Goal: Task Accomplishment & Management: Use online tool/utility

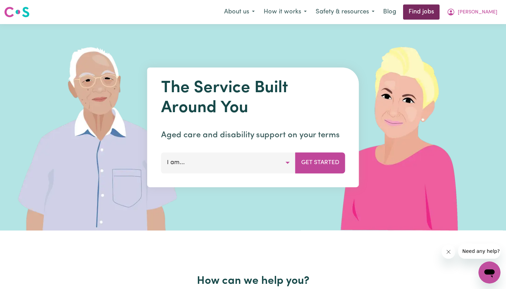
click at [440, 16] on link "Find jobs" at bounding box center [421, 11] width 36 height 15
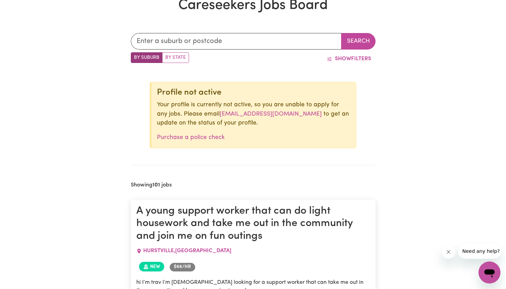
scroll to position [209, 0]
click at [234, 36] on input "text" at bounding box center [236, 41] width 211 height 17
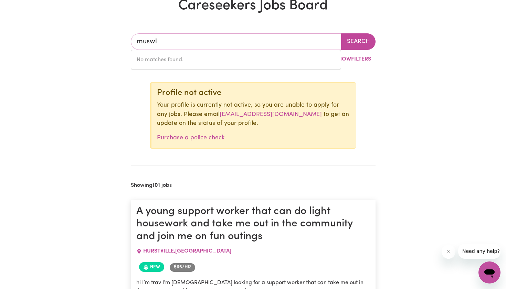
type input "musw"
type input "muswELLBROOK, [GEOGRAPHIC_DATA], 2333"
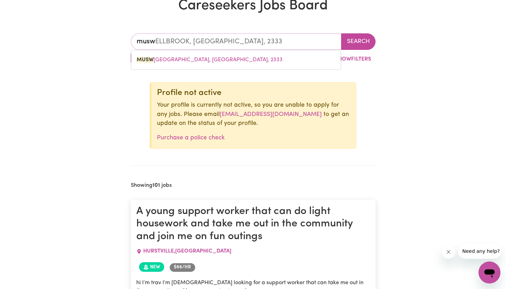
type input "muswe"
type input "musweLLBROOK, [GEOGRAPHIC_DATA], 2333"
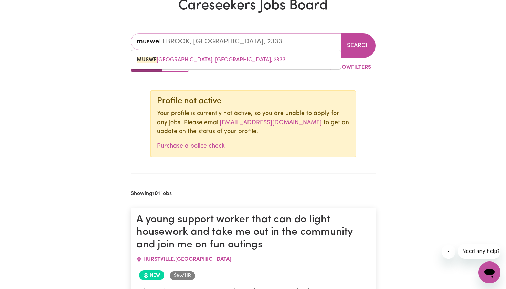
type input "muswel"
type input "muswelLBROOK, [GEOGRAPHIC_DATA], 2333"
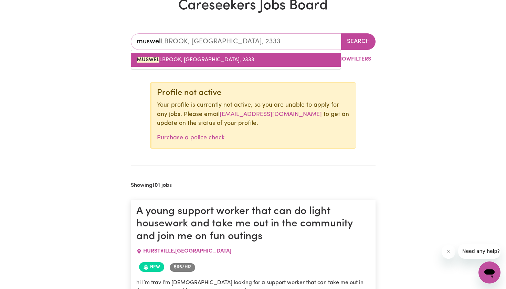
click at [184, 61] on span "MUSWEL LBROOK, [GEOGRAPHIC_DATA], 2333" at bounding box center [196, 60] width 118 height 6
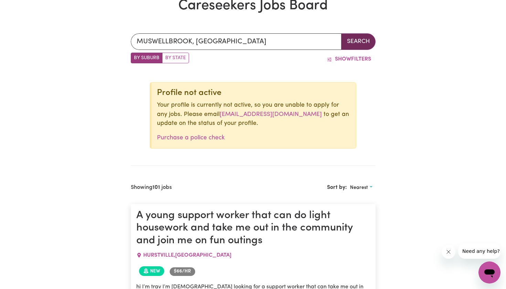
click at [346, 45] on button "Search" at bounding box center [358, 41] width 34 height 17
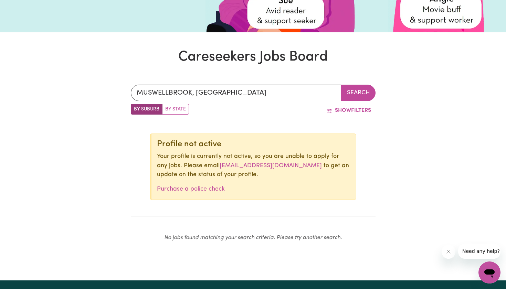
scroll to position [146, 0]
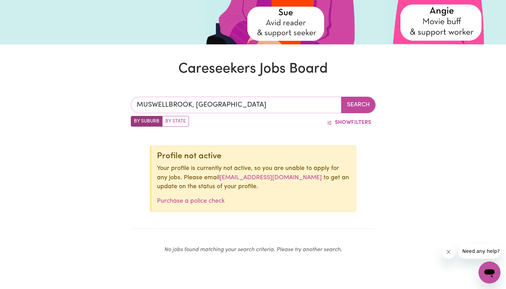
type input "[GEOGRAPHIC_DATA], [GEOGRAPHIC_DATA], 2333"
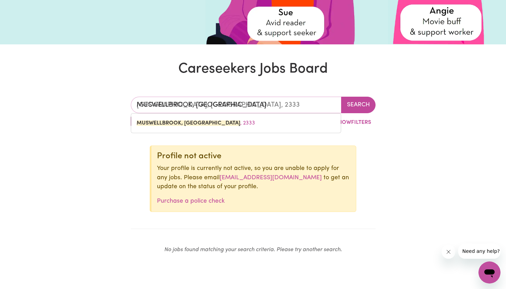
drag, startPoint x: 276, startPoint y: 109, endPoint x: 125, endPoint y: 106, distance: 151.5
click at [125, 106] on div "[GEOGRAPHIC_DATA], [GEOGRAPHIC_DATA] [GEOGRAPHIC_DATA], [GEOGRAPHIC_DATA], [STR…" at bounding box center [253, 178] width 506 height 196
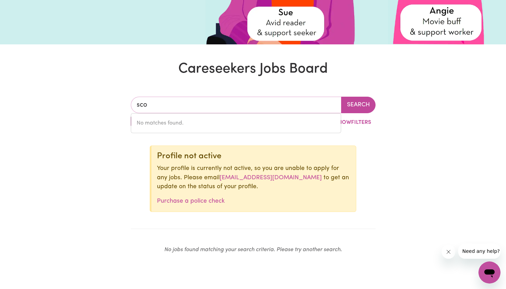
type input "scon"
type input "sconE, [GEOGRAPHIC_DATA], 2337"
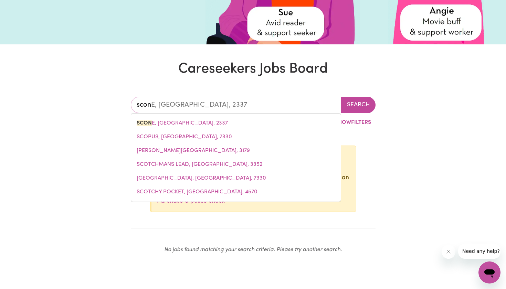
type input "scone"
type input "scone, [GEOGRAPHIC_DATA], 2337"
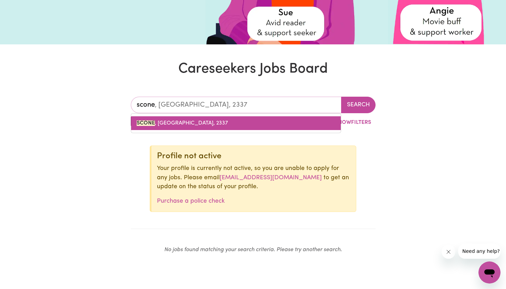
click at [151, 120] on link "SCONE , [GEOGRAPHIC_DATA], 2337" at bounding box center [236, 123] width 210 height 14
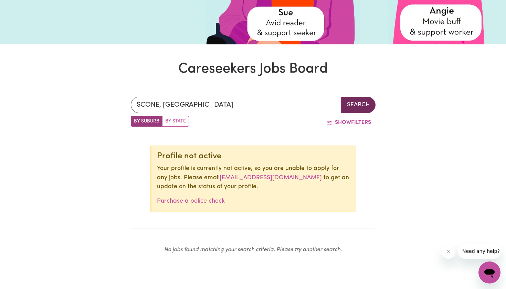
click at [375, 106] on button "Search" at bounding box center [358, 105] width 34 height 17
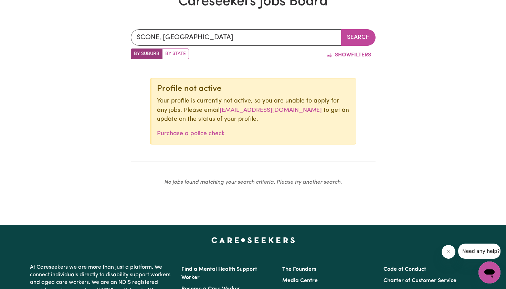
scroll to position [213, 0]
type input "SCONE, [GEOGRAPHIC_DATA], 2337"
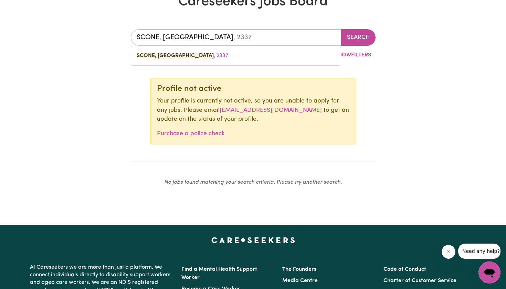
drag, startPoint x: 232, startPoint y: 34, endPoint x: 136, endPoint y: 37, distance: 96.4
click at [136, 37] on input "SCONE, [GEOGRAPHIC_DATA]" at bounding box center [236, 37] width 211 height 17
type input "maitland"
type input "[GEOGRAPHIC_DATA], [GEOGRAPHIC_DATA], 2320"
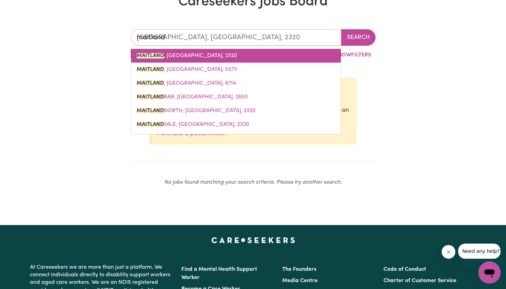
type input "[GEOGRAPHIC_DATA]"
type input "[GEOGRAPHIC_DATA], [GEOGRAPHIC_DATA], 2320"
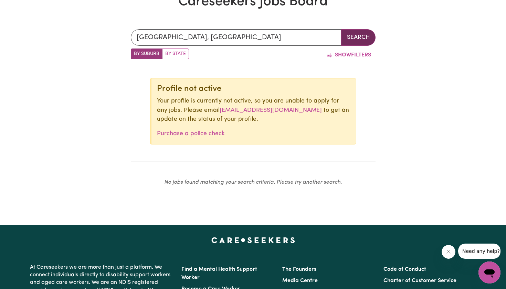
click at [348, 34] on button "Search" at bounding box center [358, 37] width 34 height 17
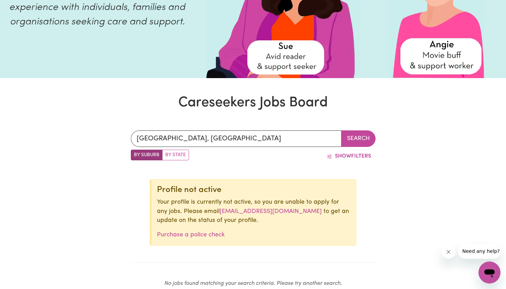
scroll to position [117, 0]
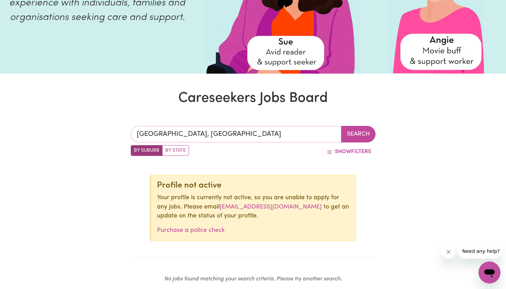
type input "[GEOGRAPHIC_DATA], [GEOGRAPHIC_DATA], 2320"
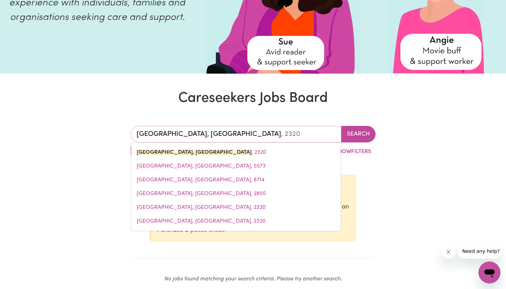
click at [250, 135] on input "[GEOGRAPHIC_DATA], [GEOGRAPHIC_DATA]" at bounding box center [236, 134] width 211 height 17
drag, startPoint x: 250, startPoint y: 135, endPoint x: 120, endPoint y: 131, distance: 130.2
click at [120, 131] on div "[GEOGRAPHIC_DATA], [GEOGRAPHIC_DATA], [GEOGRAPHIC_DATA], [GEOGRAPHIC_DATA], [GE…" at bounding box center [253, 207] width 506 height 196
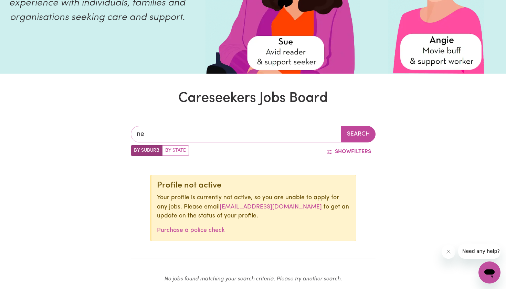
type input "new"
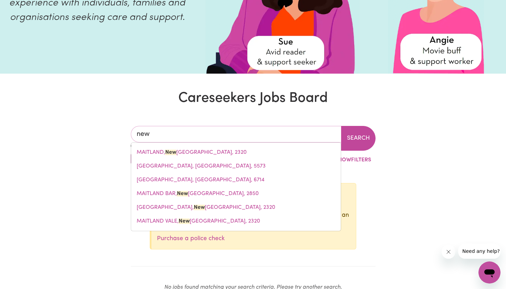
type input "[GEOGRAPHIC_DATA], [GEOGRAPHIC_DATA], 4680"
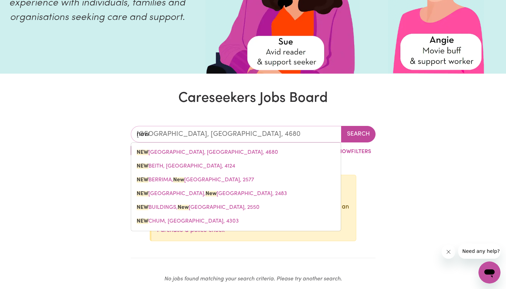
type input "newc"
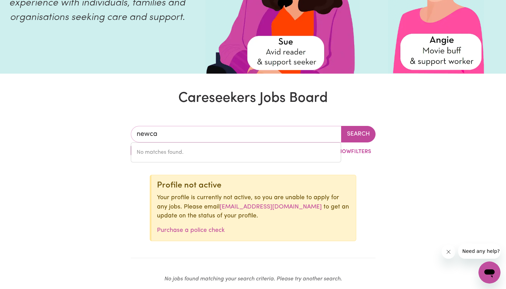
type input "newcas"
type input "newcasTLE, [GEOGRAPHIC_DATA], 2300"
type input "newcast"
type input "newcastLE, [GEOGRAPHIC_DATA], 2300"
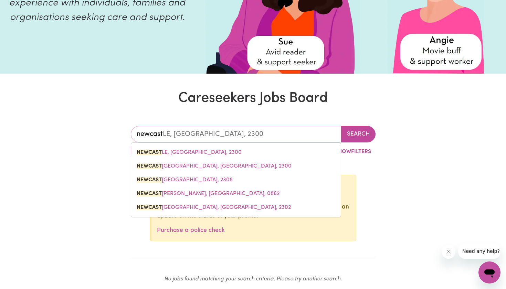
type input "newcastl"
type input "newcastlE, [GEOGRAPHIC_DATA], 2300"
type input "[GEOGRAPHIC_DATA]"
type input "[GEOGRAPHIC_DATA], [GEOGRAPHIC_DATA], 2300"
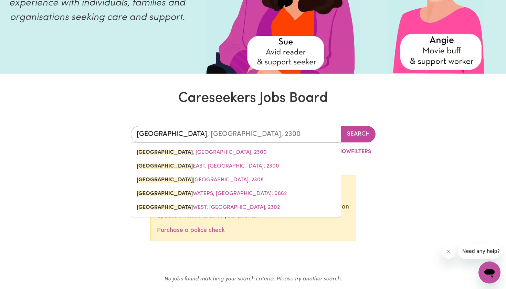
type input "[GEOGRAPHIC_DATA]"
type input "[GEOGRAPHIC_DATA], [GEOGRAPHIC_DATA], 2300"
click at [203, 155] on span "[GEOGRAPHIC_DATA] , [GEOGRAPHIC_DATA], 2300" at bounding box center [202, 153] width 130 height 6
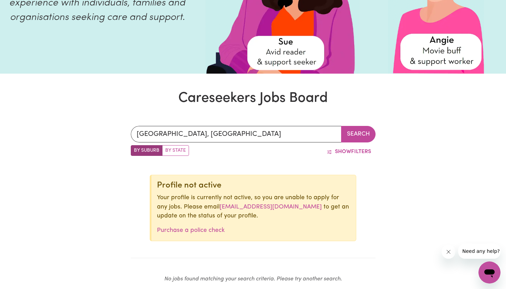
click at [359, 124] on div "[GEOGRAPHIC_DATA], [GEOGRAPHIC_DATA] Search By Suburb By State Show Filters Pro…" at bounding box center [253, 207] width 253 height 196
click at [359, 130] on button "Search" at bounding box center [358, 134] width 34 height 17
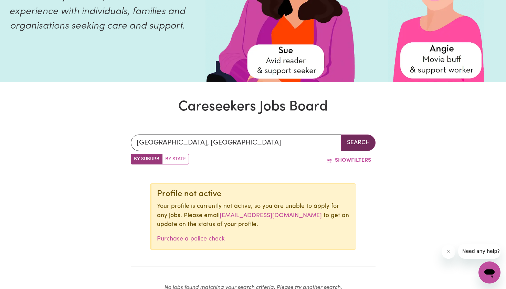
scroll to position [107, 0]
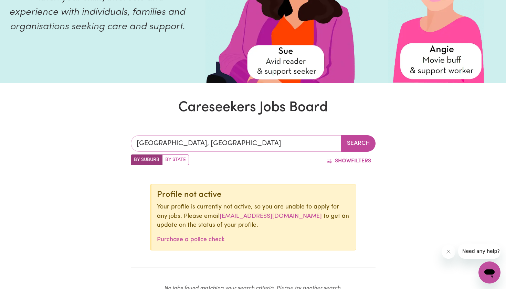
type input "[GEOGRAPHIC_DATA], [GEOGRAPHIC_DATA], 2300"
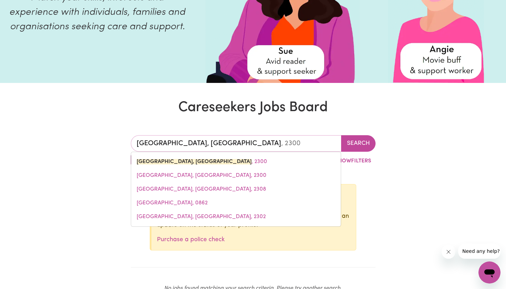
drag, startPoint x: 242, startPoint y: 144, endPoint x: 90, endPoint y: 143, distance: 152.5
click at [90, 143] on div "[GEOGRAPHIC_DATA], [GEOGRAPHIC_DATA] [GEOGRAPHIC_DATA], [GEOGRAPHIC_DATA], [GEO…" at bounding box center [253, 217] width 506 height 196
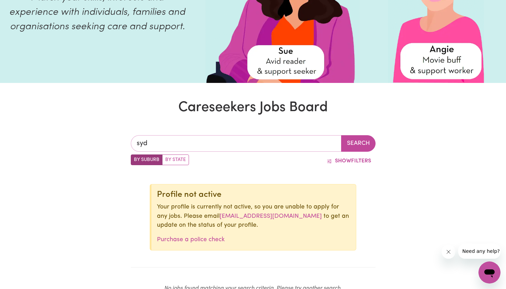
type input "sydn"
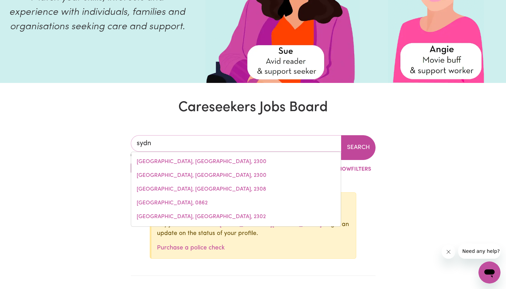
type input "sydnEY, [GEOGRAPHIC_DATA], 2000"
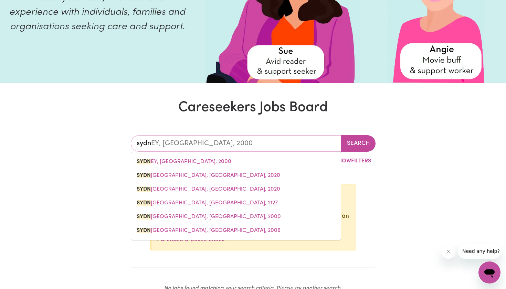
type input "sydne"
type input "sydneY, [GEOGRAPHIC_DATA], 2000"
type input "[GEOGRAPHIC_DATA]"
type input "[GEOGRAPHIC_DATA], [GEOGRAPHIC_DATA], 2000"
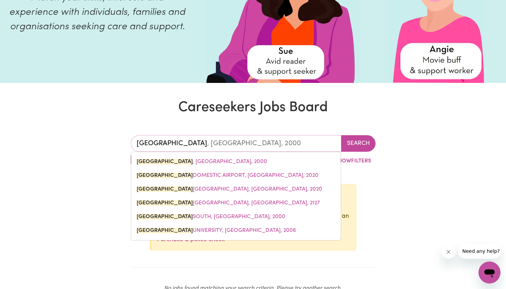
type input "[GEOGRAPHIC_DATA]"
type input "[GEOGRAPHIC_DATA], [GEOGRAPHIC_DATA], 2000"
click at [196, 164] on span "[GEOGRAPHIC_DATA] , [GEOGRAPHIC_DATA], 2000" at bounding box center [202, 162] width 130 height 6
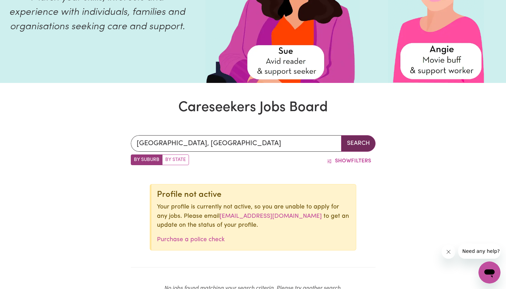
click at [355, 147] on button "Search" at bounding box center [358, 143] width 34 height 17
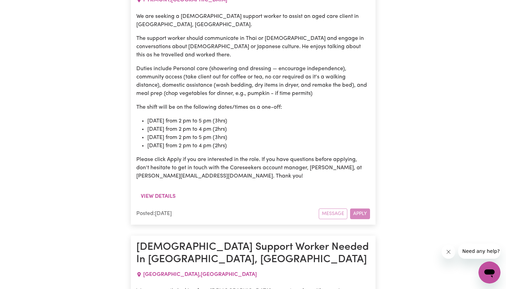
scroll to position [568, 0]
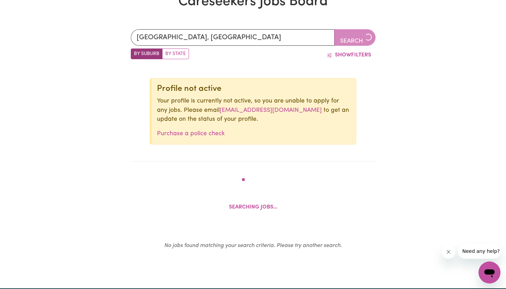
scroll to position [146, 0]
